Goal: Transaction & Acquisition: Purchase product/service

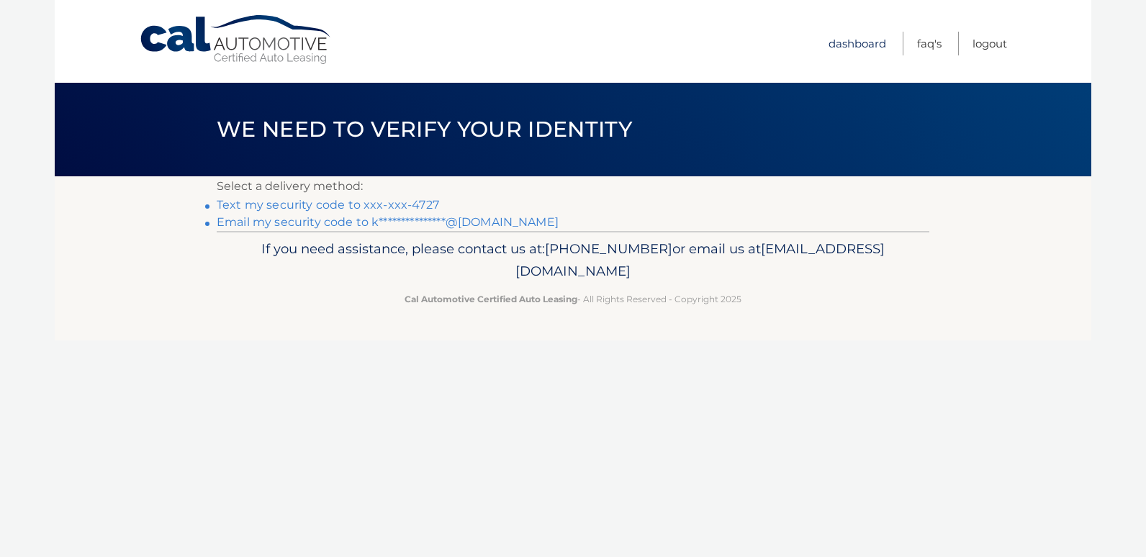
click at [876, 45] on link "Dashboard" at bounding box center [857, 44] width 58 height 24
click at [856, 47] on link "Dashboard" at bounding box center [857, 44] width 58 height 24
click at [856, 44] on link "Dashboard" at bounding box center [857, 44] width 58 height 24
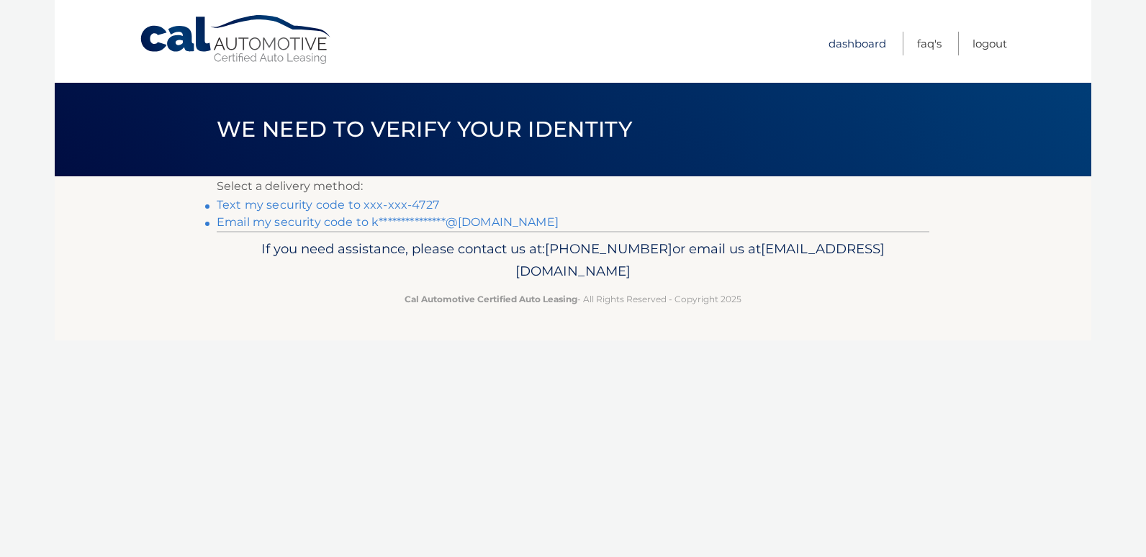
click at [856, 44] on link "Dashboard" at bounding box center [857, 44] width 58 height 24
click at [926, 41] on link "FAQ's" at bounding box center [929, 44] width 24 height 24
click at [261, 204] on link "Text my security code to xxx-xxx-4727" at bounding box center [328, 205] width 222 height 14
click at [831, 45] on link "Dashboard" at bounding box center [857, 44] width 58 height 24
click at [846, 44] on link "Dashboard" at bounding box center [857, 44] width 58 height 24
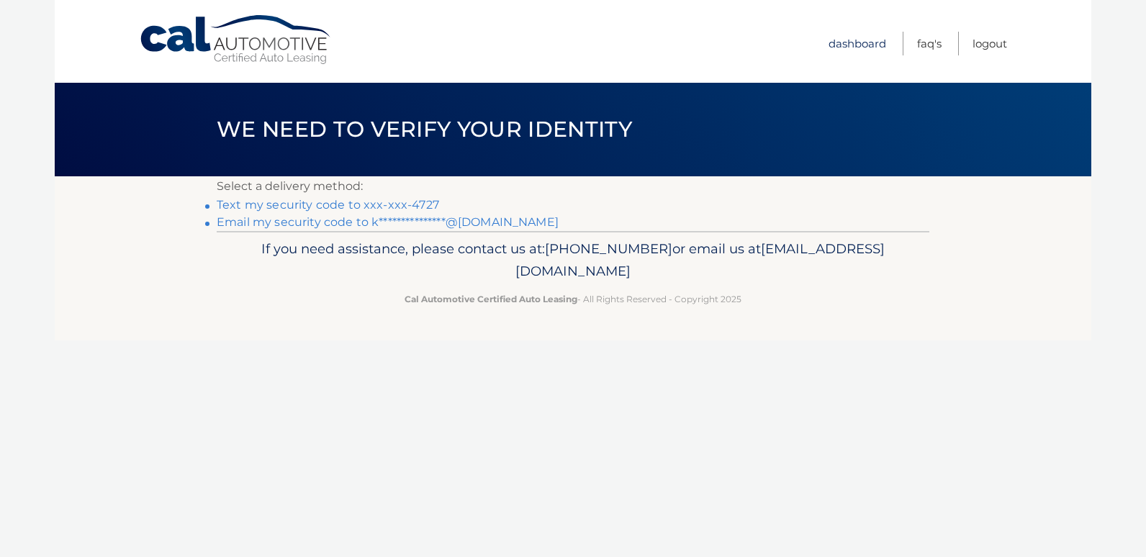
click at [848, 40] on link "Dashboard" at bounding box center [857, 44] width 58 height 24
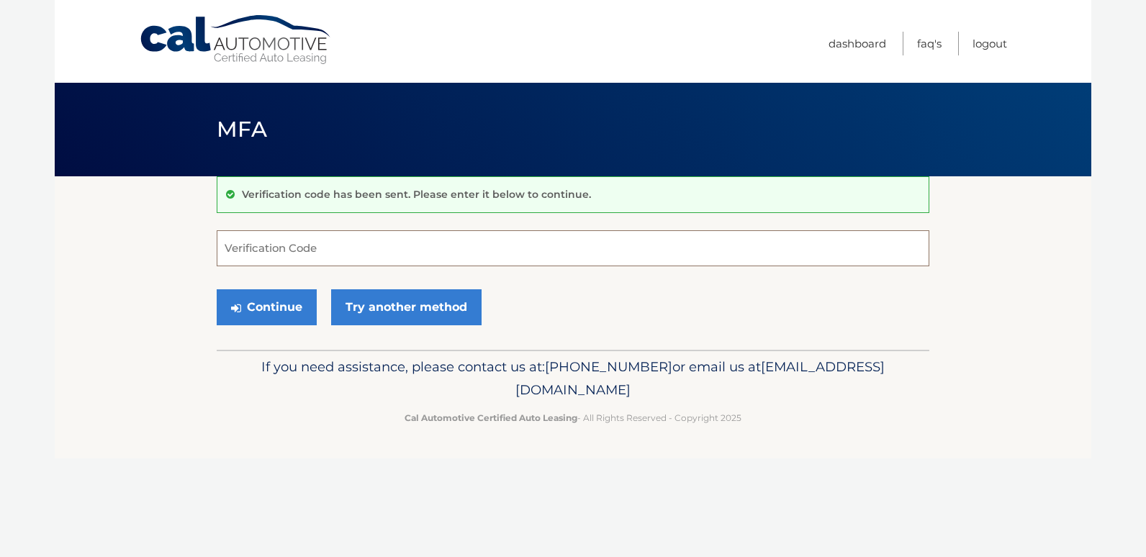
click at [392, 258] on input "Verification Code" at bounding box center [573, 248] width 712 height 36
type input "734531"
click at [278, 305] on button "Continue" at bounding box center [267, 307] width 100 height 36
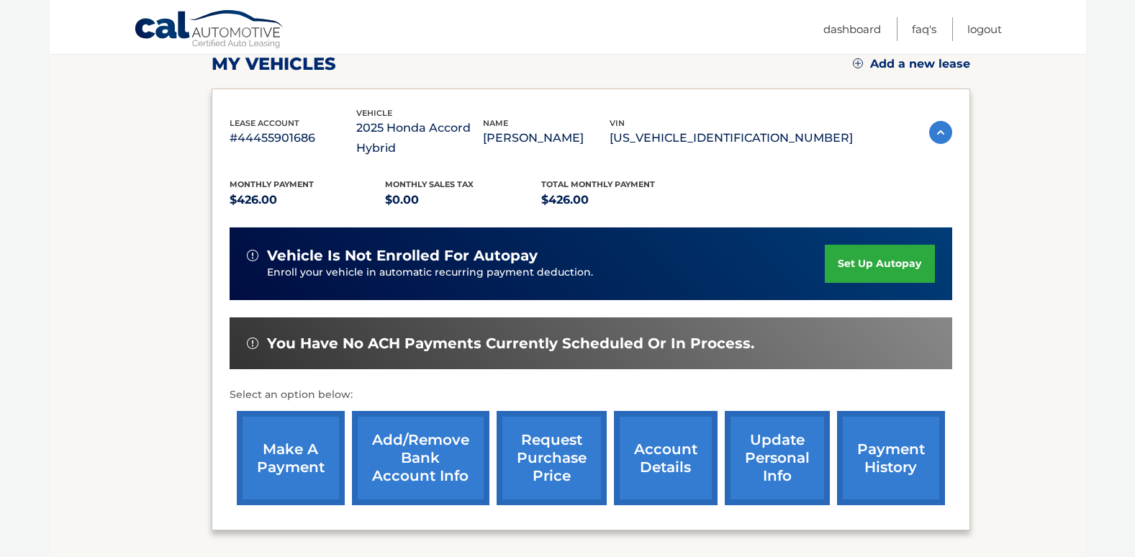
scroll to position [216, 0]
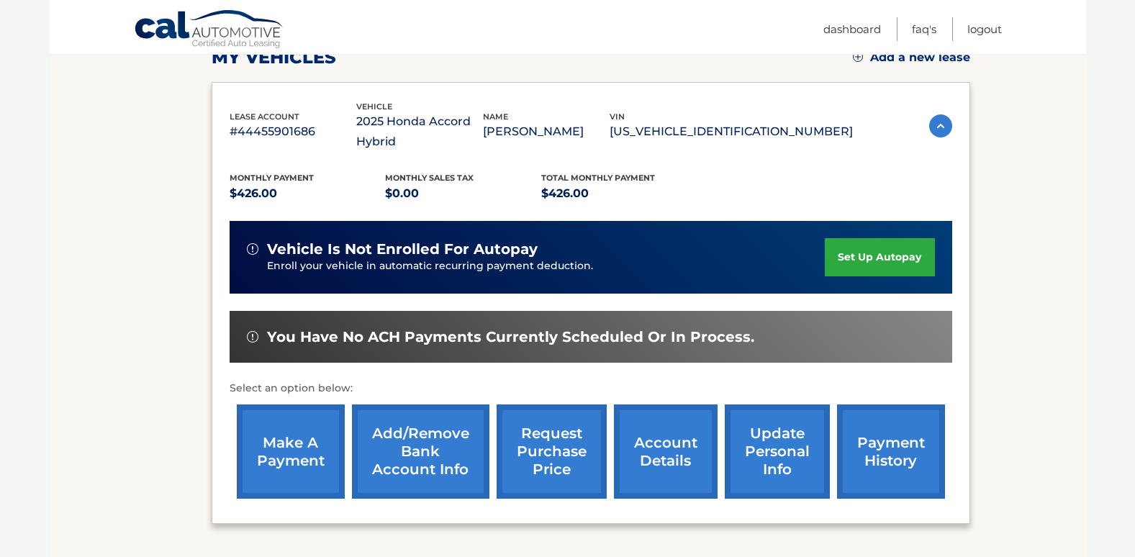
click at [300, 442] on link "make a payment" at bounding box center [291, 451] width 108 height 94
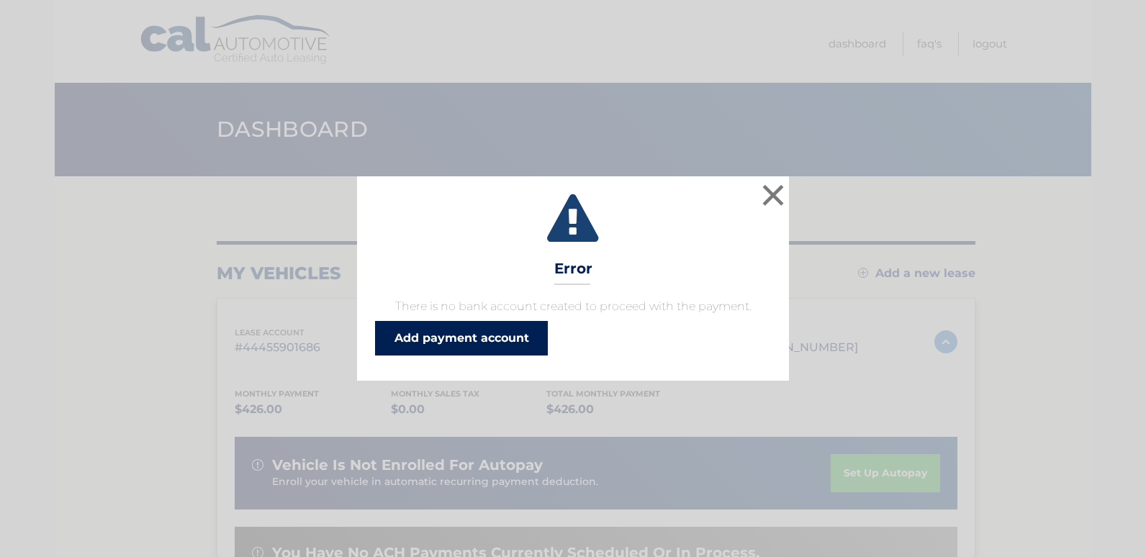
click at [409, 337] on link "Add payment account" at bounding box center [461, 338] width 173 height 35
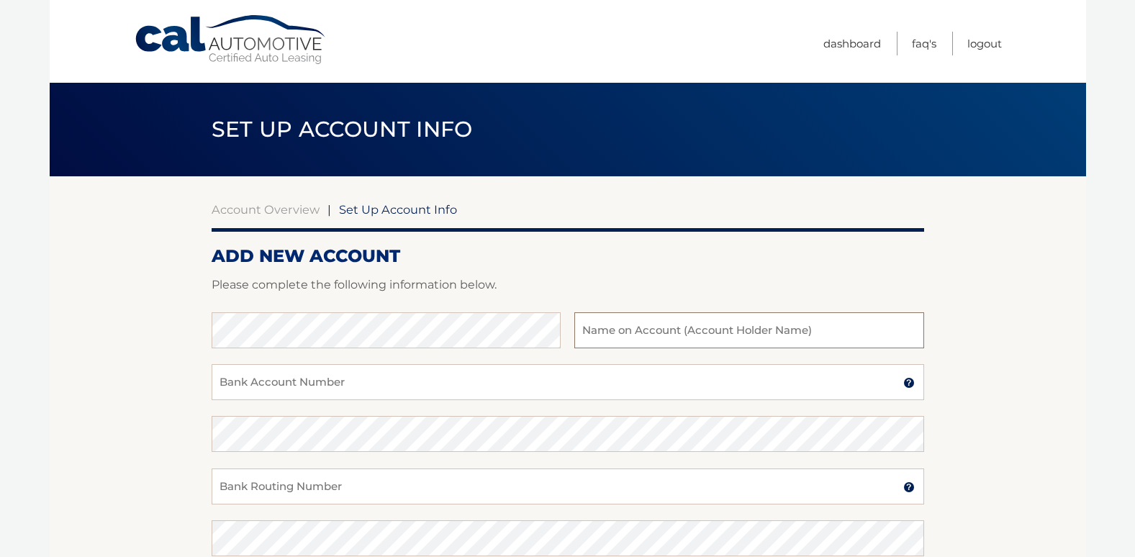
type input "[PERSON_NAME]"
click at [553, 391] on input "Bank Account Number" at bounding box center [568, 382] width 712 height 36
type input "6104096520"
click at [398, 489] on input "Bank Routing Number" at bounding box center [568, 487] width 712 height 36
type input "021202337 https://portal.calautomotive.com/img/icon/tooltip.svg"
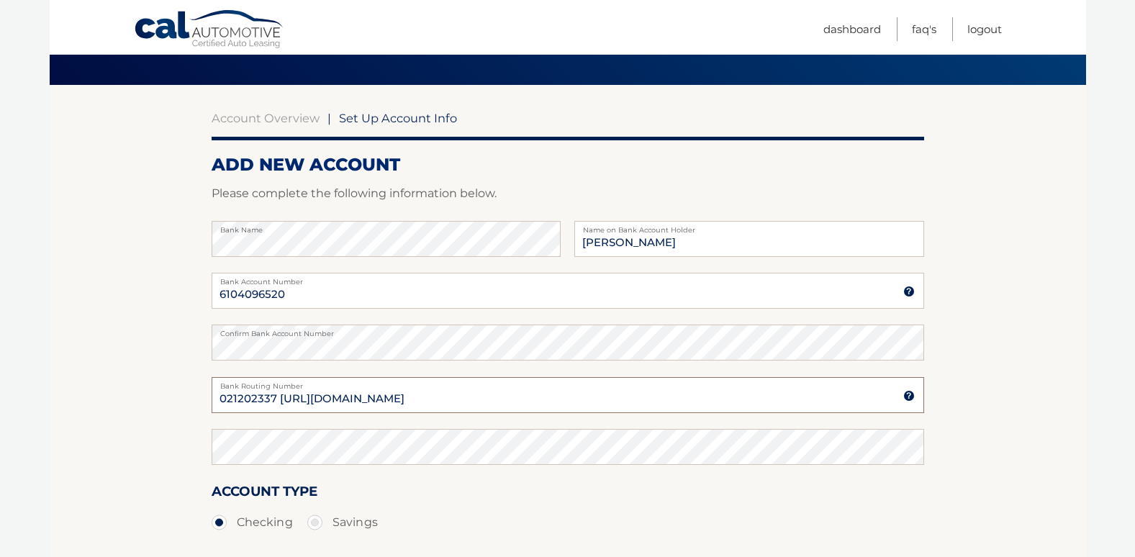
scroll to position [216, 0]
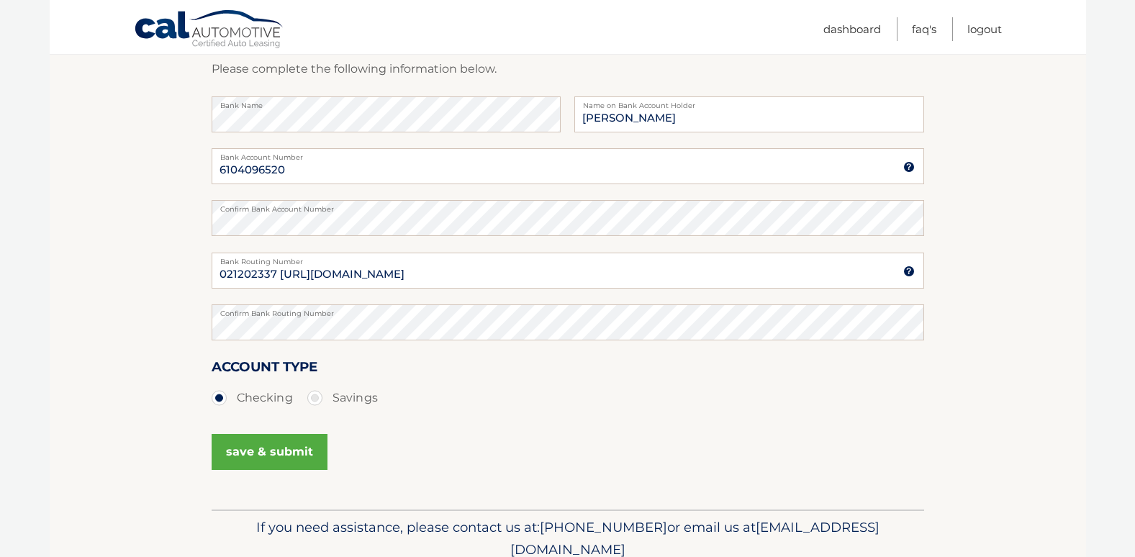
click at [278, 442] on button "save & submit" at bounding box center [270, 452] width 116 height 36
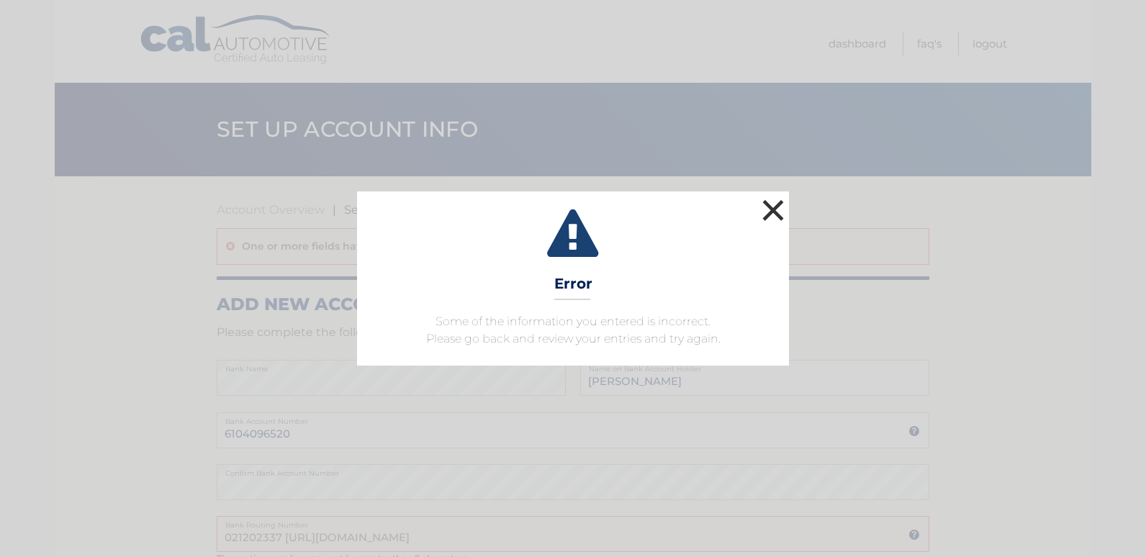
drag, startPoint x: 771, startPoint y: 201, endPoint x: 901, endPoint y: 209, distance: 130.5
click at [900, 214] on div "× Error Some of the information you entered is incorrect. Please go back and re…" at bounding box center [573, 278] width 1134 height 174
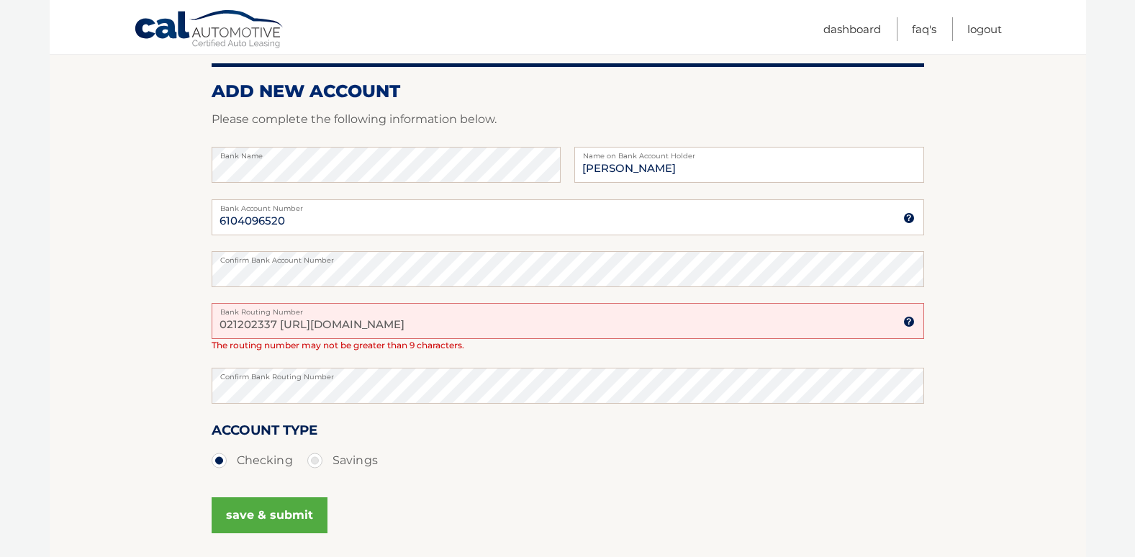
scroll to position [216, 0]
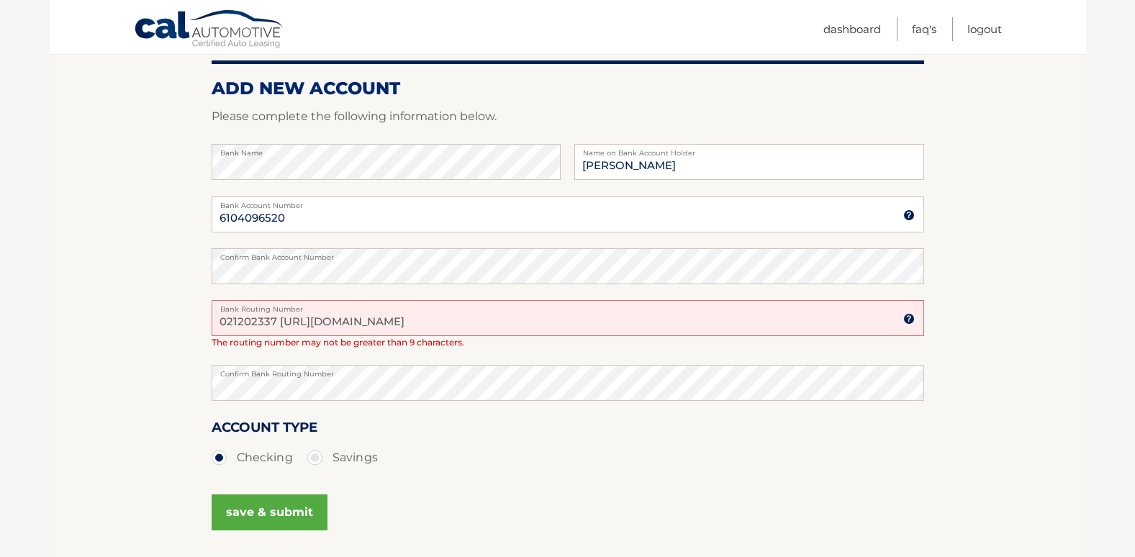
click at [620, 312] on label "Bank Routing Number" at bounding box center [568, 306] width 712 height 12
click at [620, 312] on input "021202337 https://portal.calautomotive.com/img/icon/tooltip.svg" at bounding box center [568, 318] width 712 height 36
click at [620, 312] on label "Bank Routing Number" at bounding box center [568, 306] width 712 height 12
click at [620, 312] on input "021202337 https://portal.calautomotive.com/img/icon/tooltip.svg" at bounding box center [568, 318] width 712 height 36
click at [620, 312] on label "Bank Routing Number" at bounding box center [568, 306] width 712 height 12
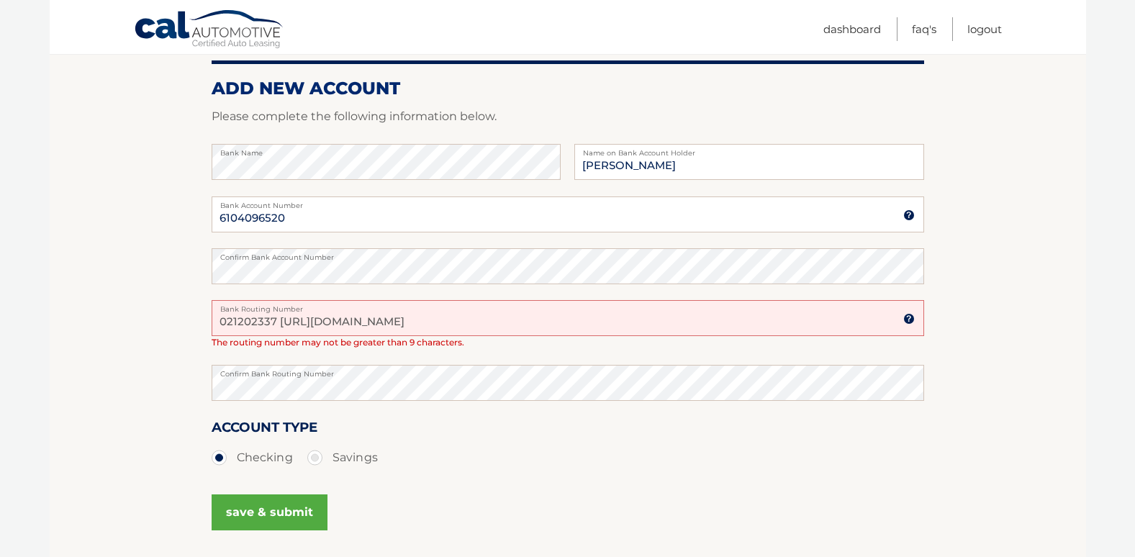
click at [620, 312] on input "021202337 https://portal.calautomotive.com/img/icon/tooltip.svg" at bounding box center [568, 318] width 712 height 36
click at [622, 312] on div "021202337 https://portal.calautomotive.com/img/icon/tooltip.svg Bank Routing Nu…" at bounding box center [568, 318] width 712 height 36
click at [905, 317] on img at bounding box center [909, 319] width 12 height 12
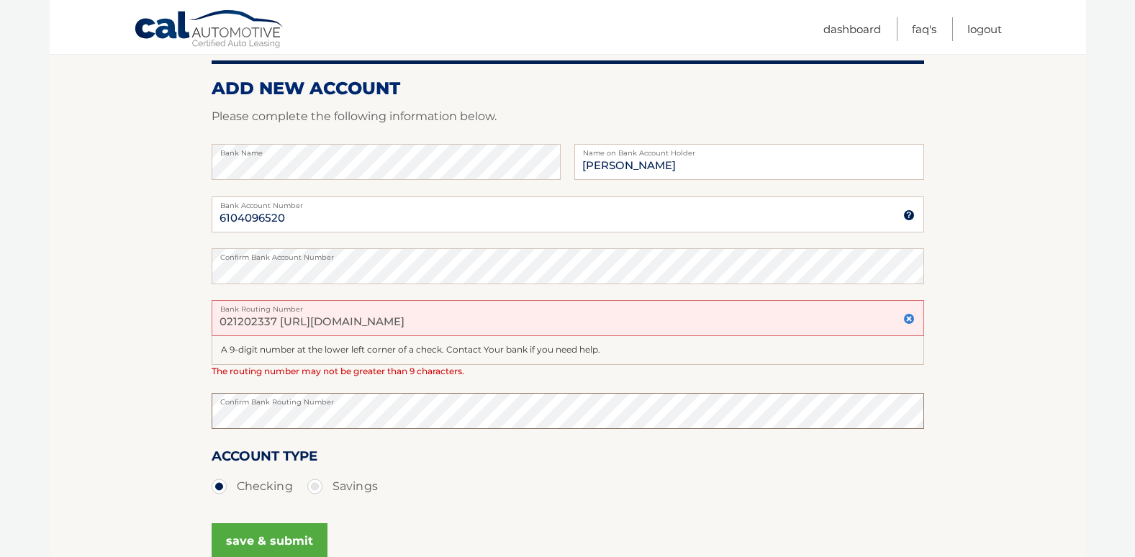
click at [53, 406] on section "Account Overview | Set Up Account Info One or more fields have an error. ADD NE…" at bounding box center [568, 279] width 1036 height 638
click at [281, 534] on button "save & submit" at bounding box center [270, 541] width 116 height 36
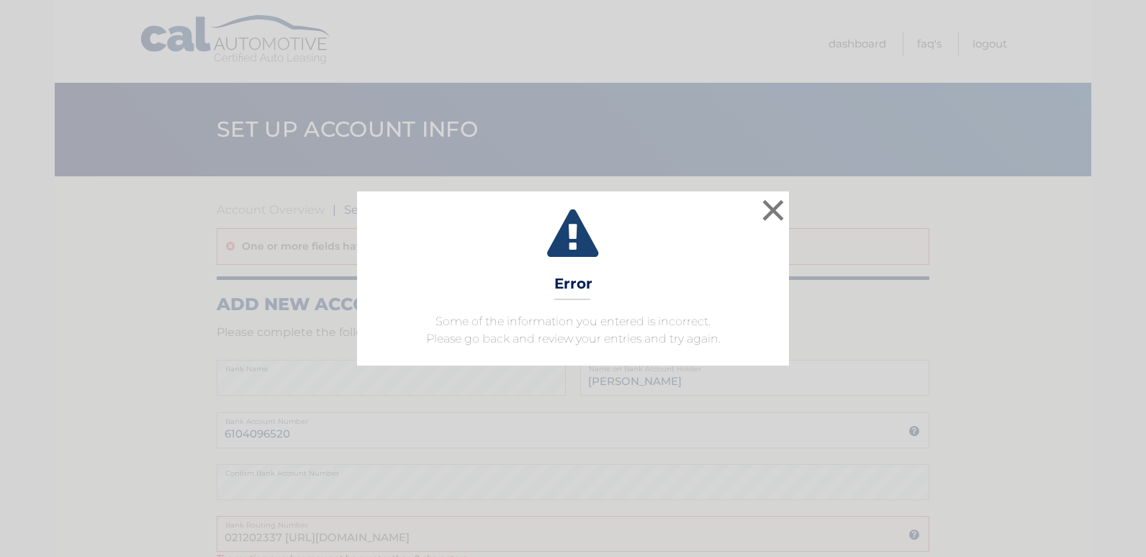
drag, startPoint x: 716, startPoint y: 190, endPoint x: 745, endPoint y: 203, distance: 31.6
click at [745, 203] on div "× Error Some of the information you entered is incorrect. Please go back and re…" at bounding box center [573, 278] width 1146 height 557
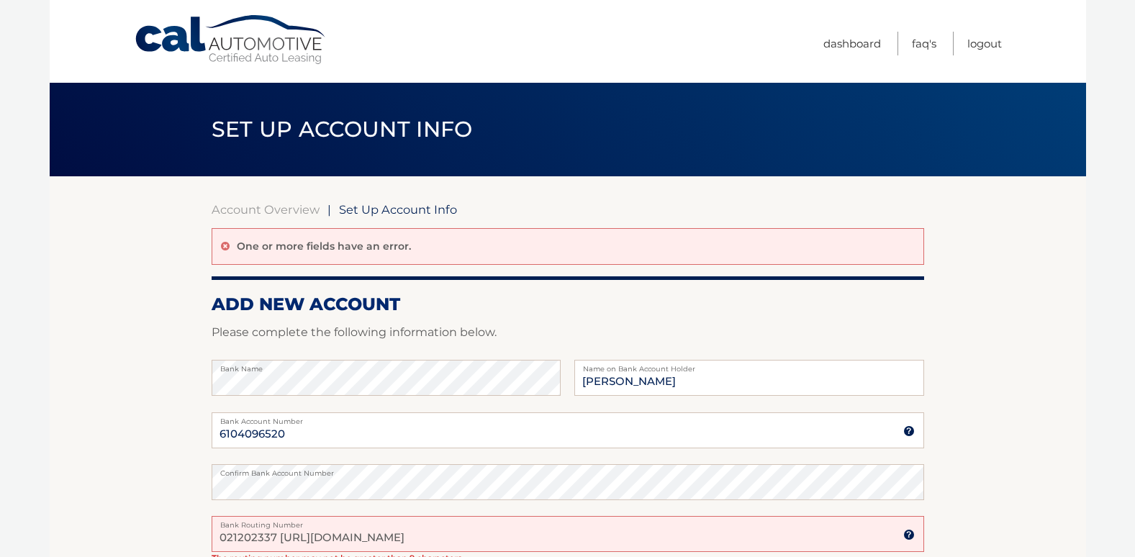
drag, startPoint x: 764, startPoint y: 207, endPoint x: 778, endPoint y: 207, distance: 13.7
click at [766, 207] on div "Account Overview | Set Up Account Info" at bounding box center [568, 209] width 712 height 14
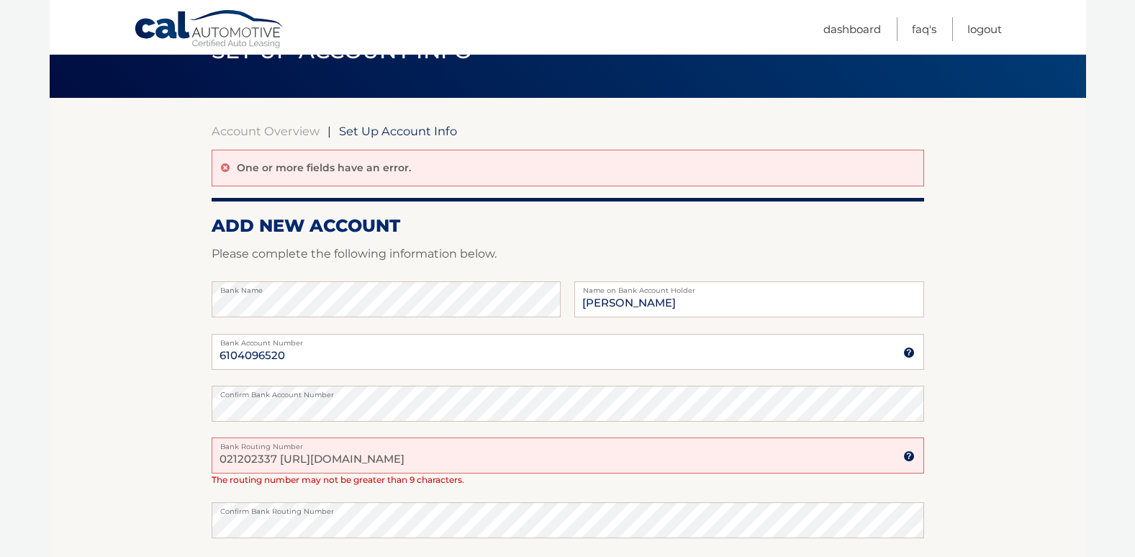
scroll to position [216, 0]
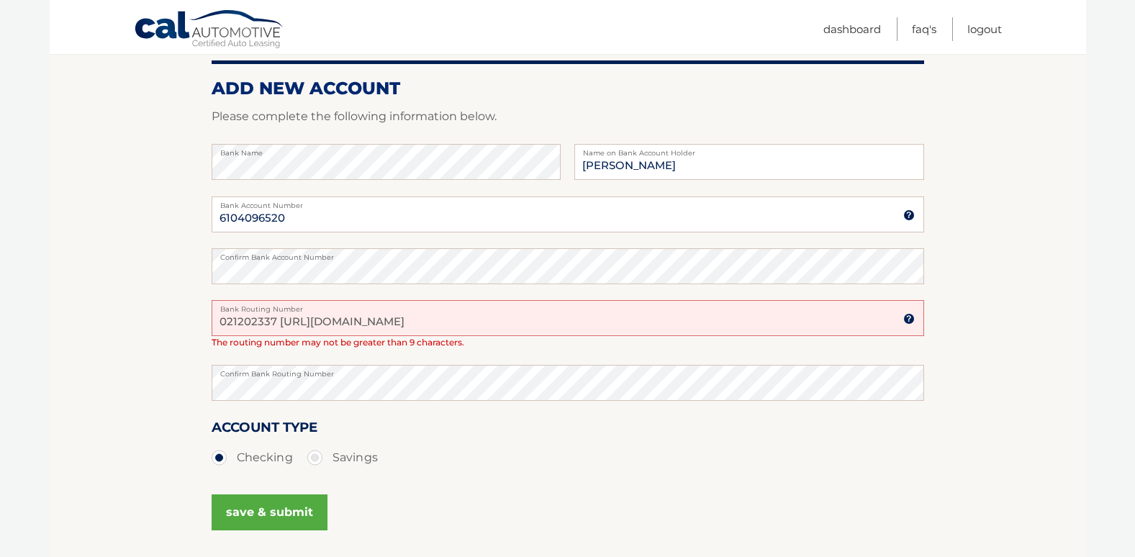
click at [612, 317] on input "021202337 https://portal.calautomotive.com/img/icon/tooltip.svg" at bounding box center [568, 318] width 712 height 36
drag, startPoint x: 573, startPoint y: 323, endPoint x: 1, endPoint y: 298, distance: 572.7
click at [17, 306] on body "Cal Automotive Menu Dashboard FAQ's Logout |" at bounding box center [567, 62] width 1135 height 557
click at [319, 327] on input "021202337ip.svg" at bounding box center [568, 318] width 712 height 36
type input "021202337"
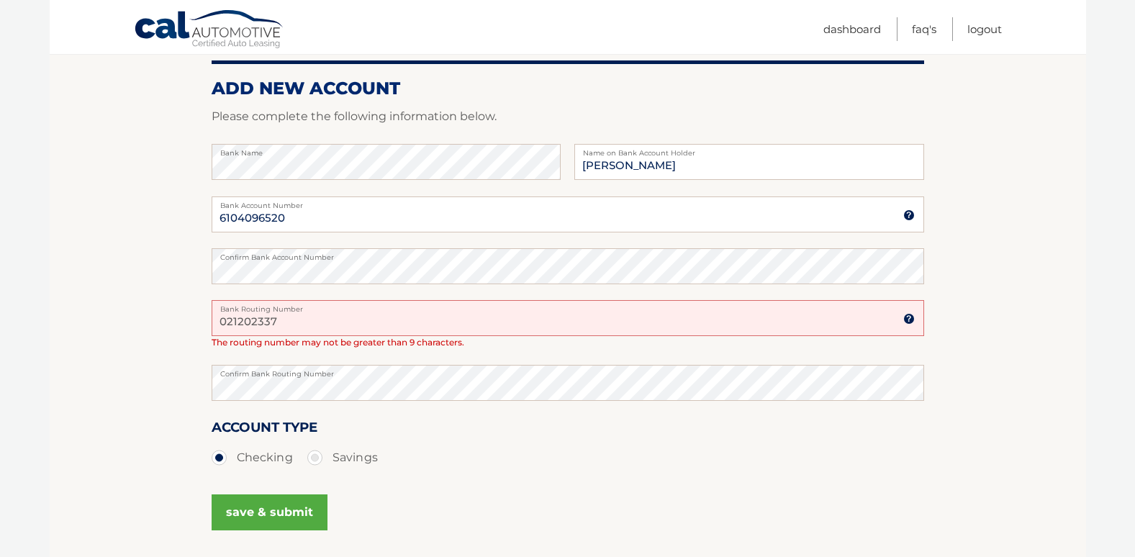
click at [212, 494] on button "save & submit" at bounding box center [270, 512] width 116 height 36
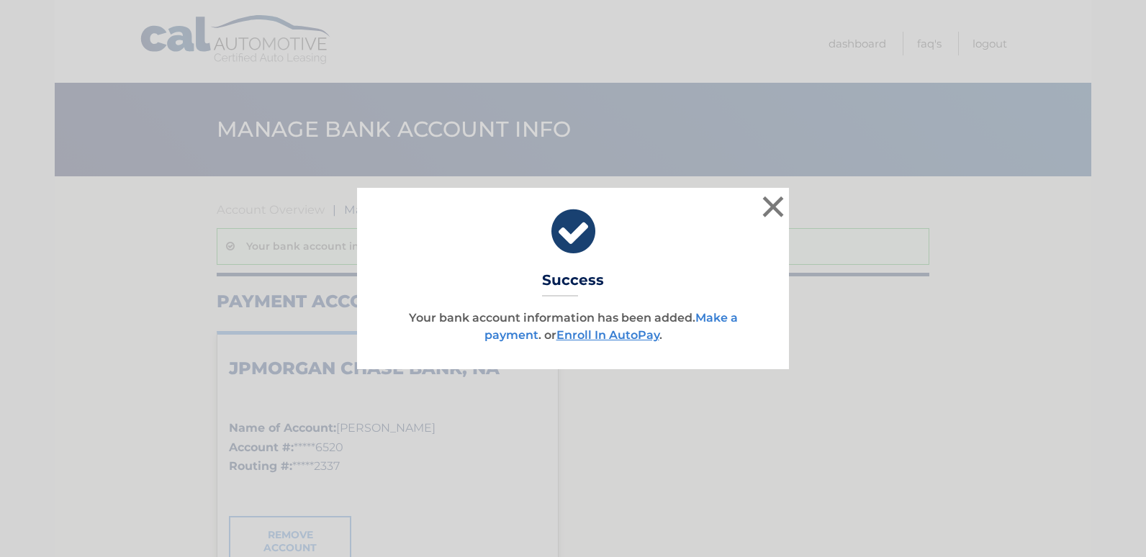
click at [499, 332] on link "Make a payment" at bounding box center [610, 326] width 253 height 31
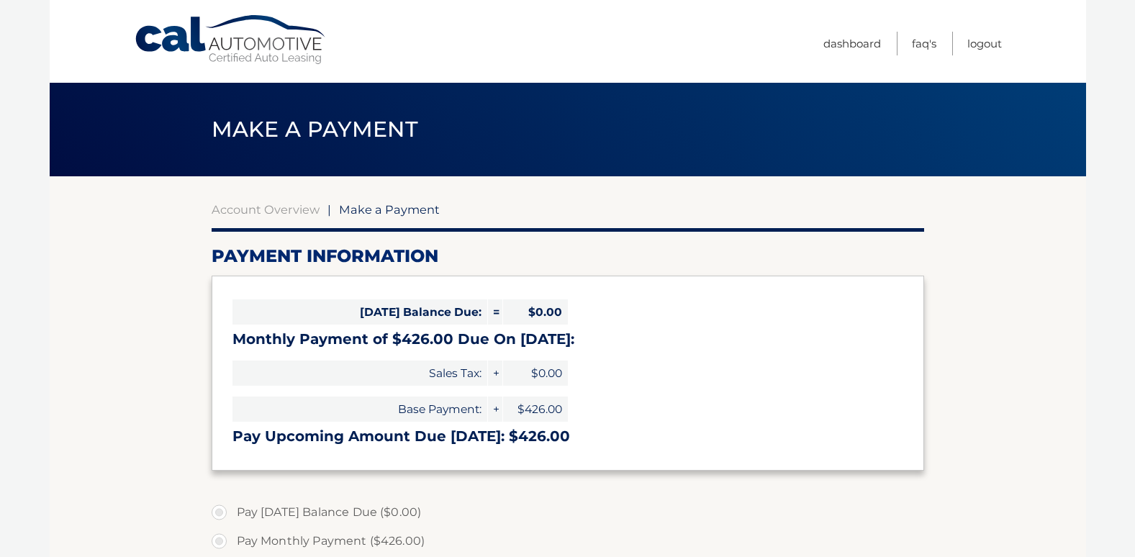
select select "YTQ2MDIwOTQtMWY5Zi00OThiLWEwNjEtNjExNGJiYjEzMzk4"
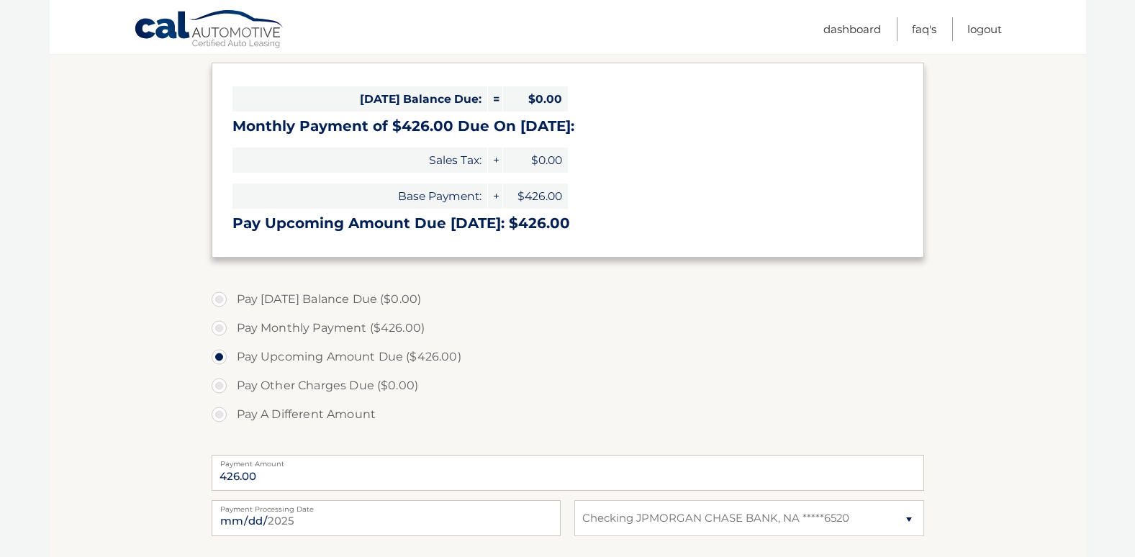
scroll to position [216, 0]
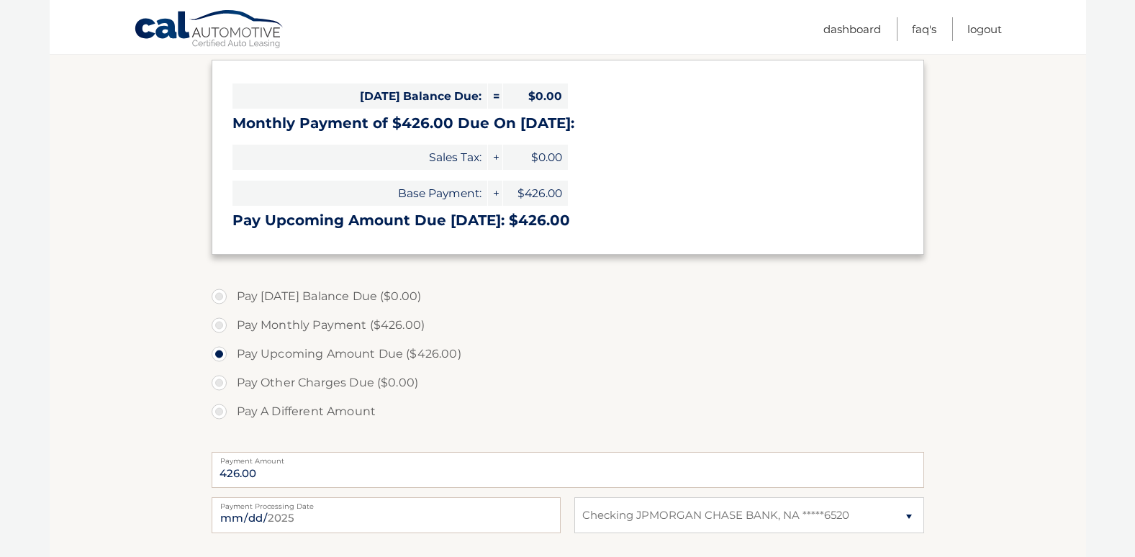
click at [220, 351] on label "Pay Upcoming Amount Due ($426.00)" at bounding box center [568, 354] width 712 height 29
click at [220, 351] on input "Pay Upcoming Amount Due ($426.00)" at bounding box center [224, 351] width 14 height 23
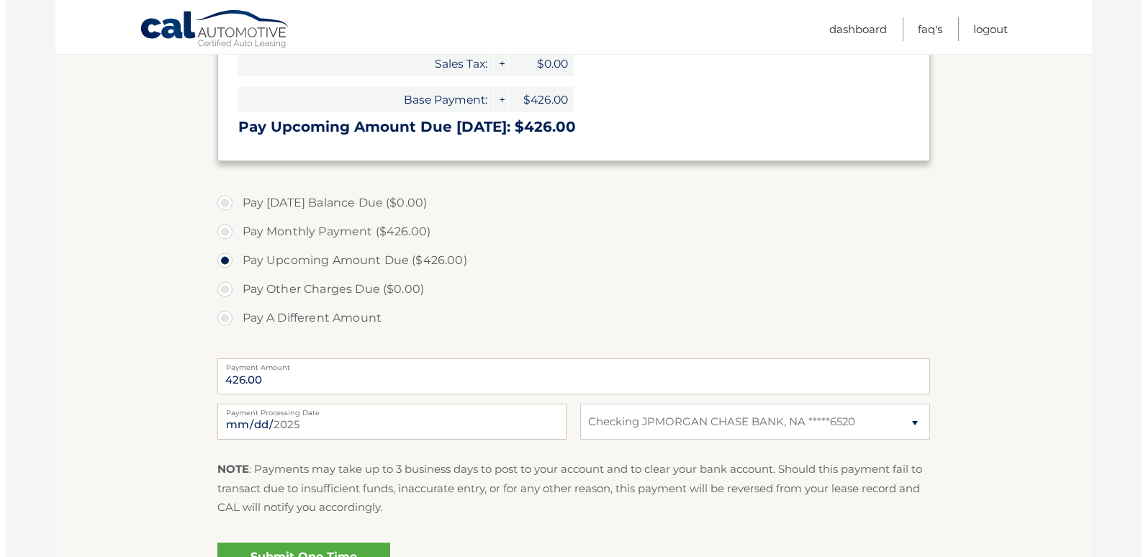
scroll to position [432, 0]
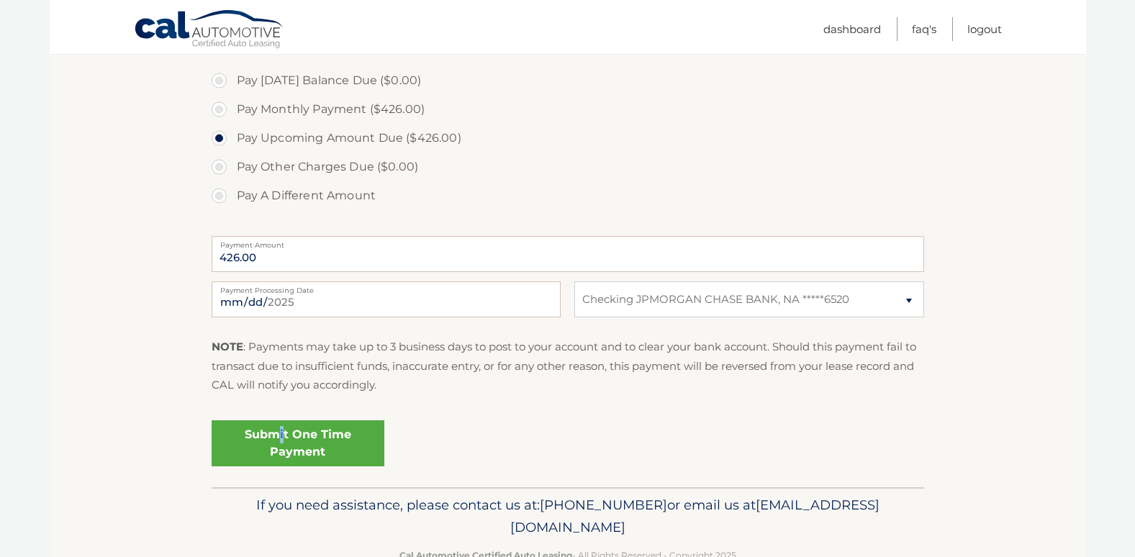
click at [281, 433] on link "Submit One Time Payment" at bounding box center [298, 443] width 173 height 46
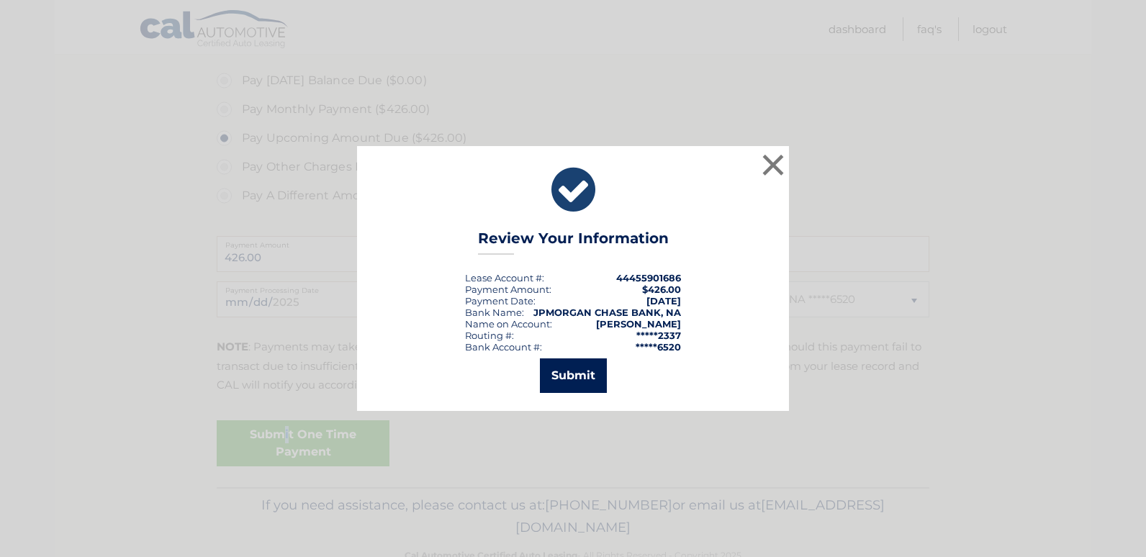
click at [577, 360] on button "Submit" at bounding box center [573, 375] width 67 height 35
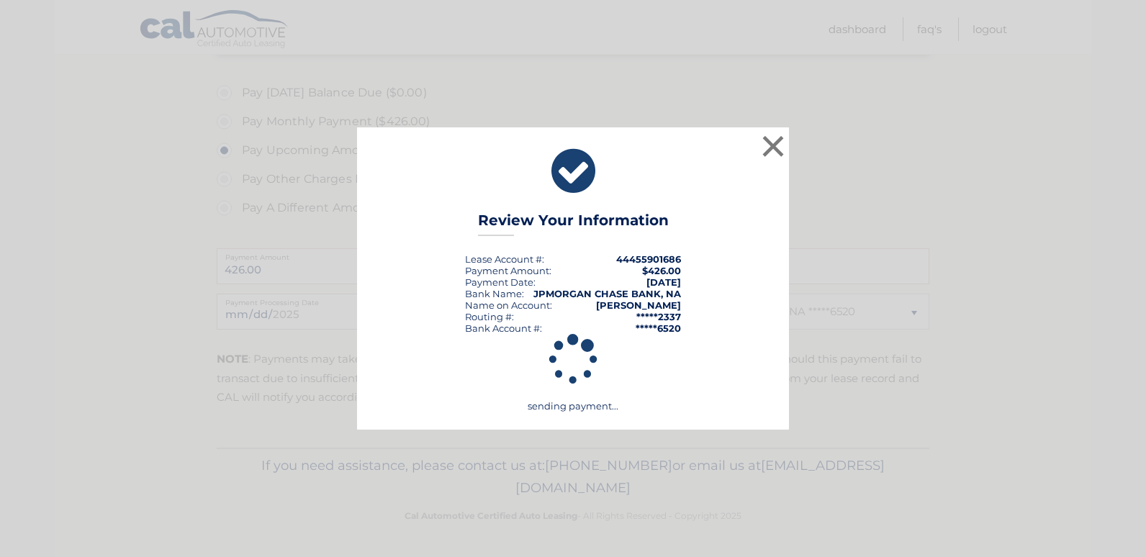
scroll to position [420, 0]
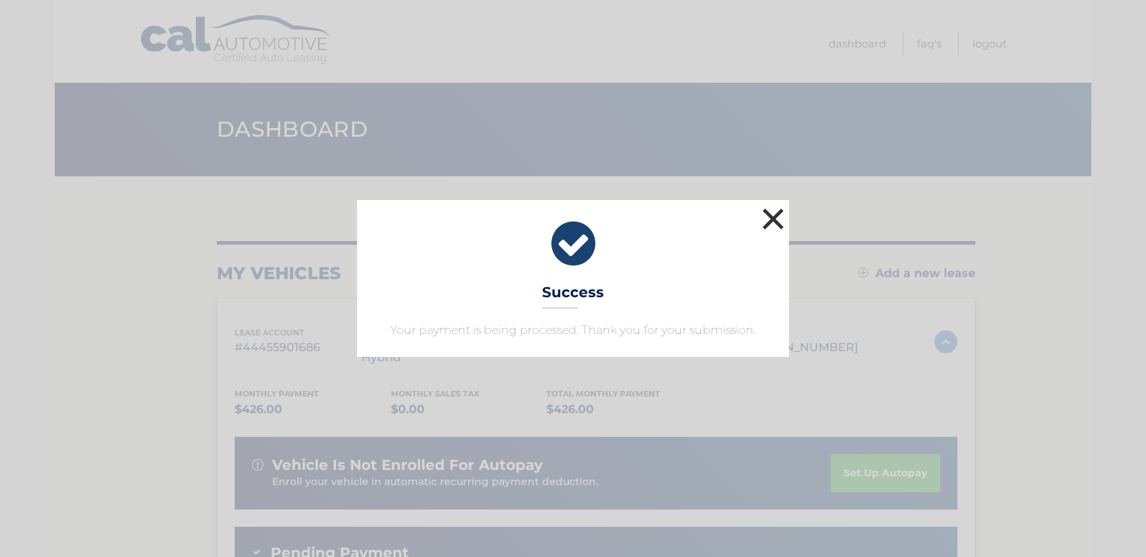
click at [774, 222] on button "×" at bounding box center [773, 218] width 29 height 29
